Goal: Task Accomplishment & Management: Manage account settings

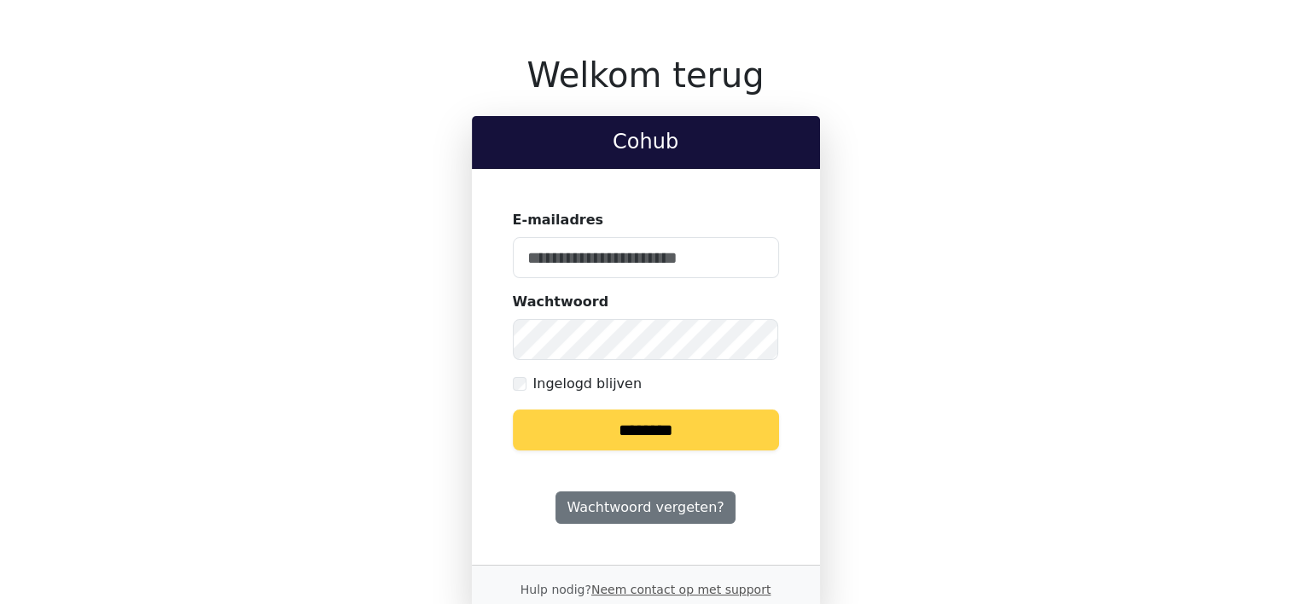
type input "**********"
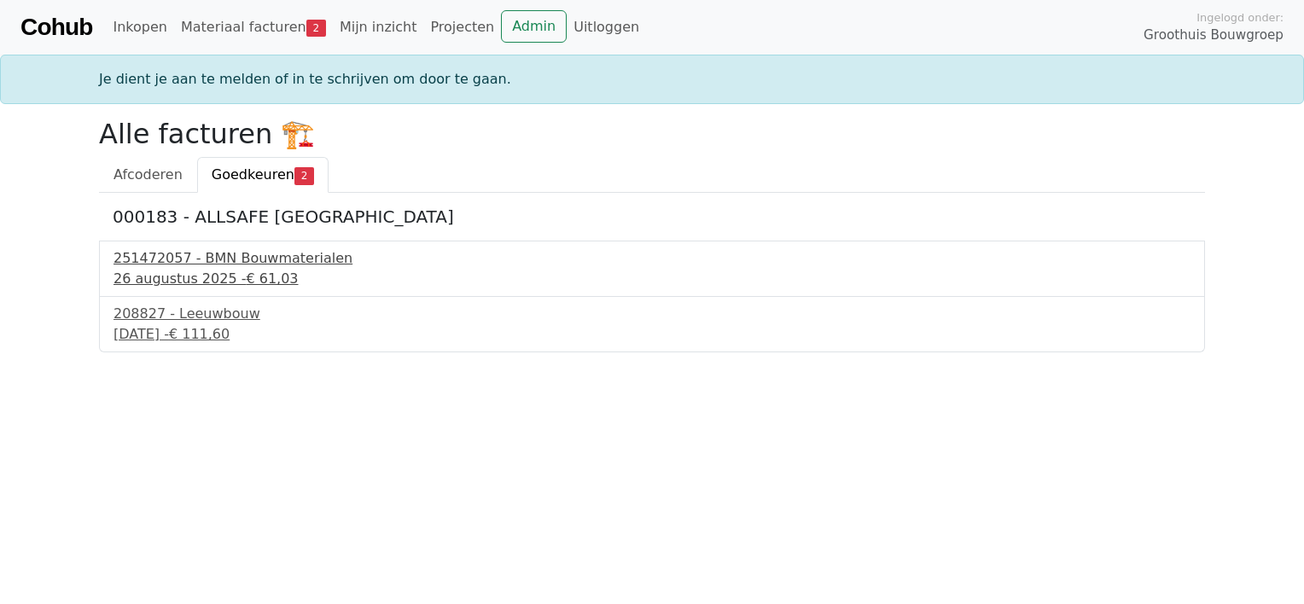
click at [183, 277] on div "[DATE] - € 61,03" at bounding box center [651, 279] width 1077 height 20
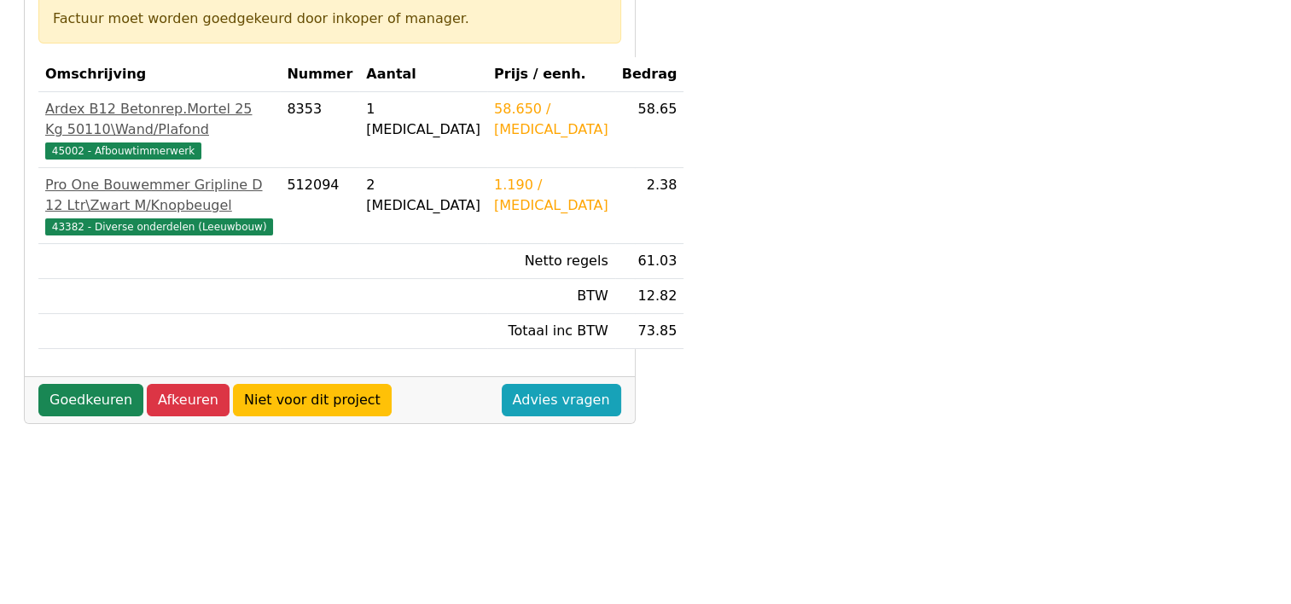
scroll to position [317, 0]
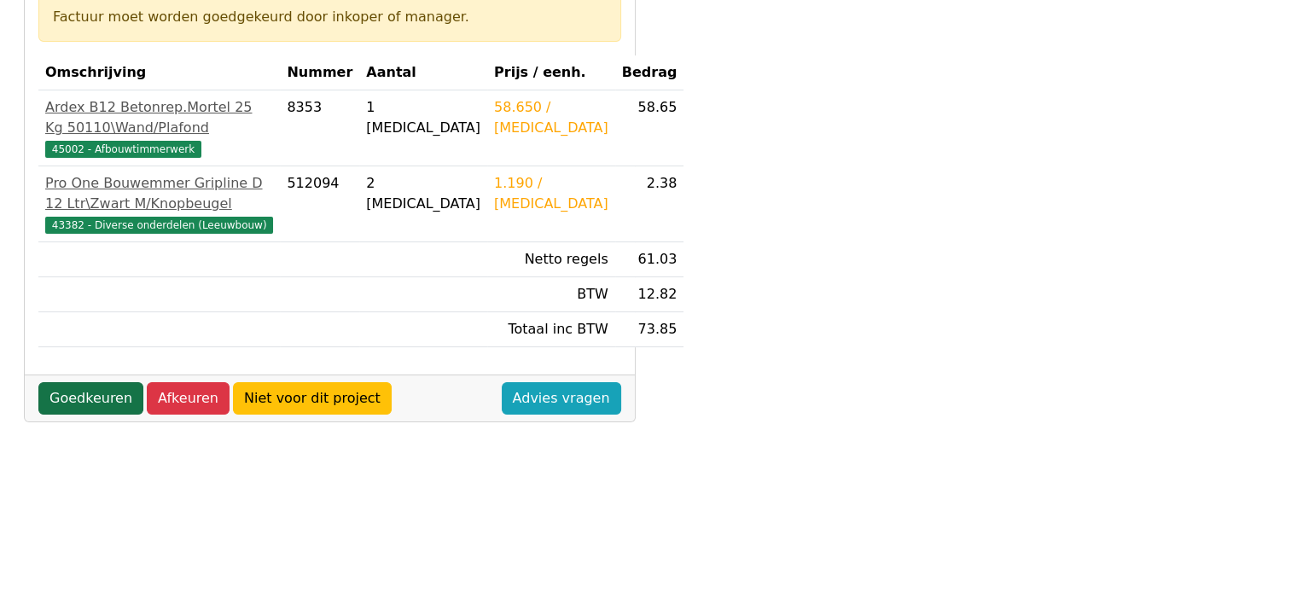
click at [99, 415] on link "Goedkeuren" at bounding box center [90, 398] width 105 height 32
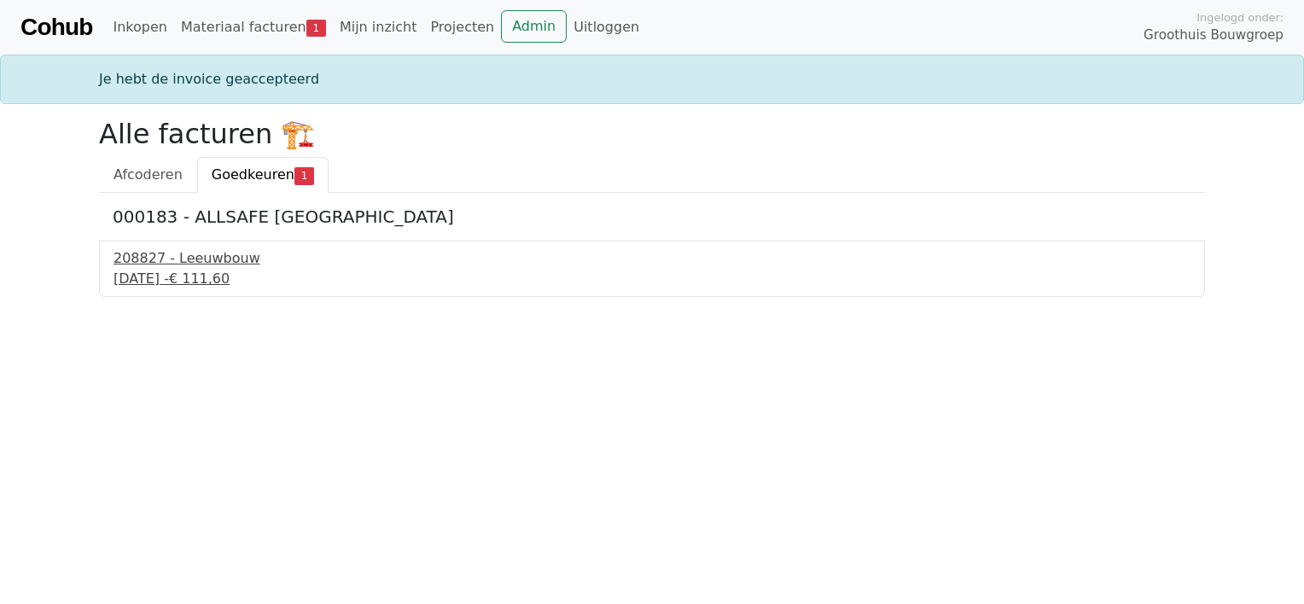
click at [208, 274] on div "3 september 2025 - € 111,60" at bounding box center [651, 279] width 1077 height 20
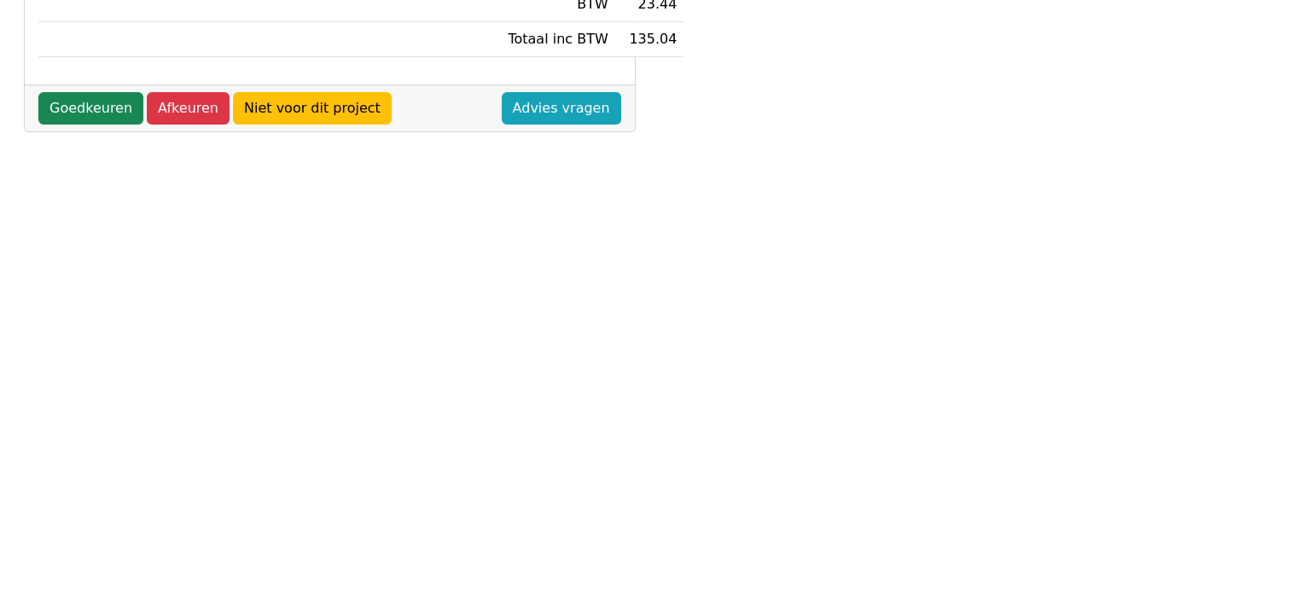
scroll to position [512, 0]
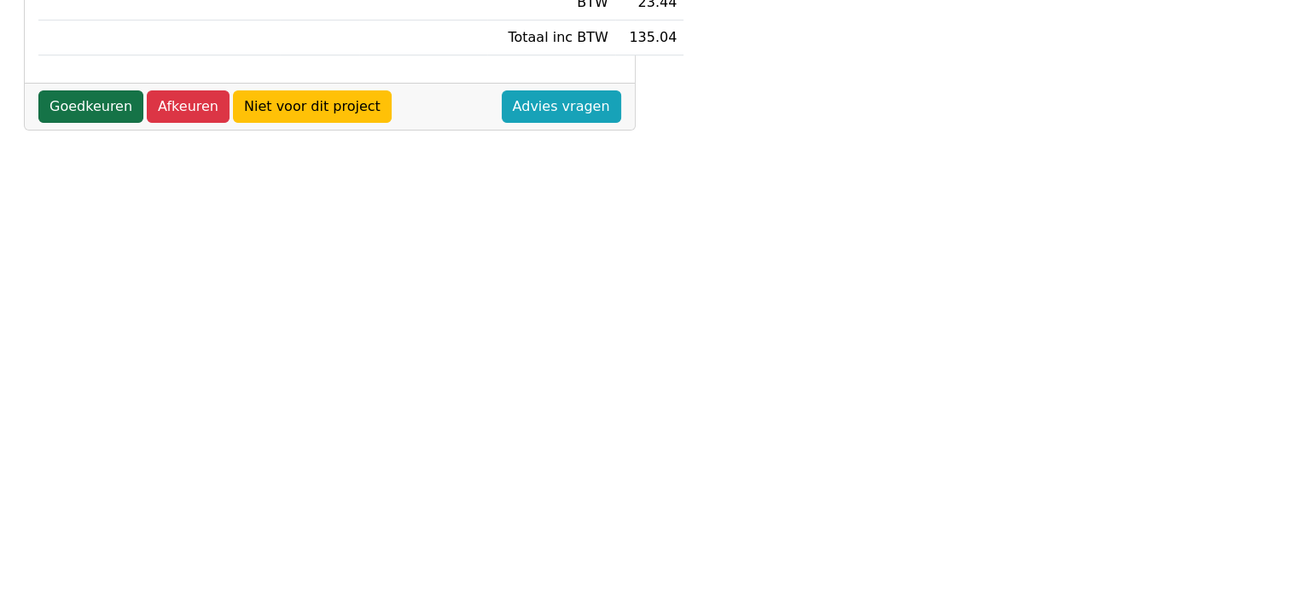
click at [99, 109] on link "Goedkeuren" at bounding box center [90, 106] width 105 height 32
